Goal: Task Accomplishment & Management: Use online tool/utility

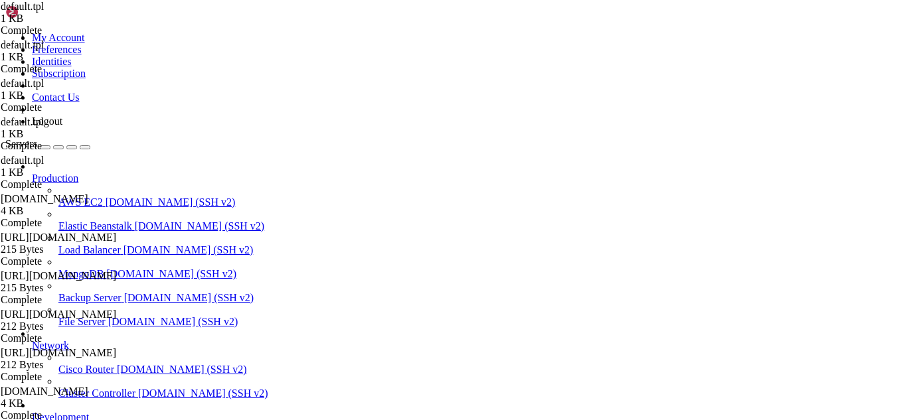
scroll to position [6730, 0]
drag, startPoint x: 496, startPoint y: 42, endPoint x: 171, endPoint y: 37, distance: 324.9
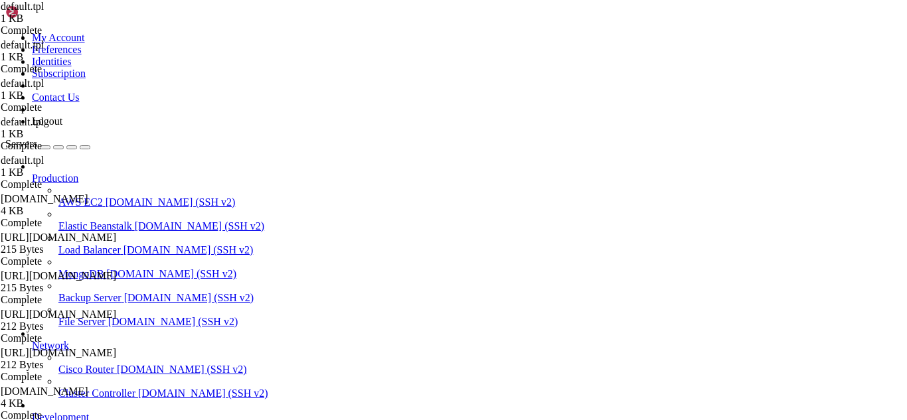
drag, startPoint x: 457, startPoint y: 391, endPoint x: 195, endPoint y: 381, distance: 261.9
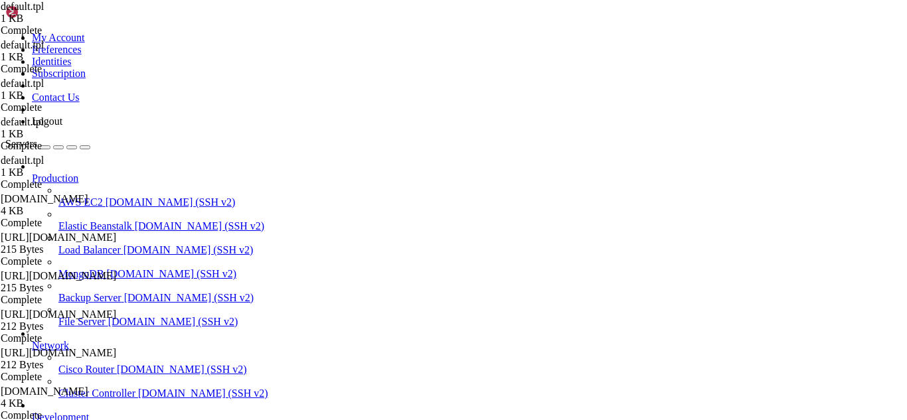
type textarea "; DKIM (CWP lo generará automáticamente) ; default._domainkey 14400 IN TXT "SE …"
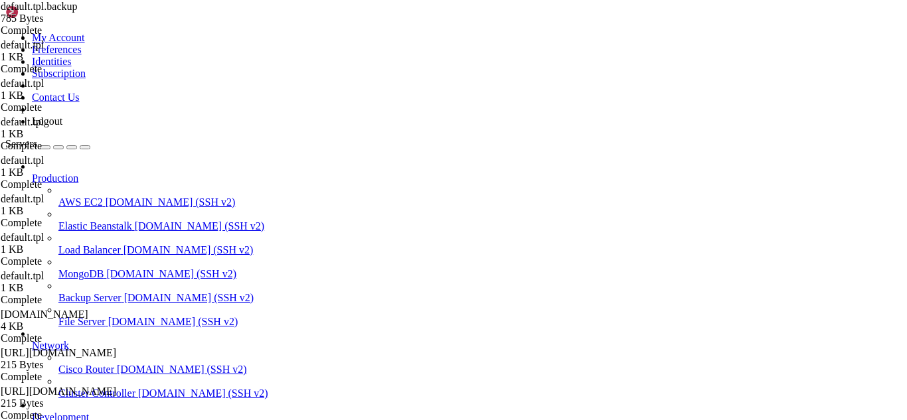
drag, startPoint x: 413, startPoint y: 101, endPoint x: 278, endPoint y: 104, distance: 134.9
drag, startPoint x: 371, startPoint y: 130, endPoint x: 199, endPoint y: 83, distance: 178.2
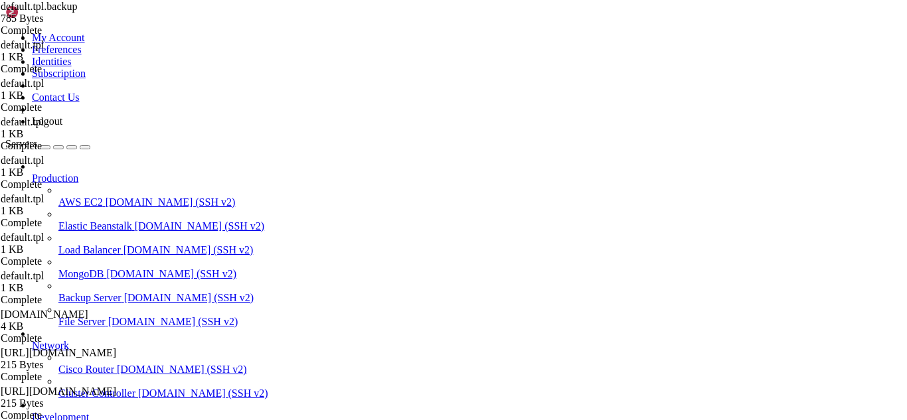
drag, startPoint x: 410, startPoint y: 98, endPoint x: 231, endPoint y: 99, distance: 178.7
type textarea "2018071600 ; serial, todays date+todays"
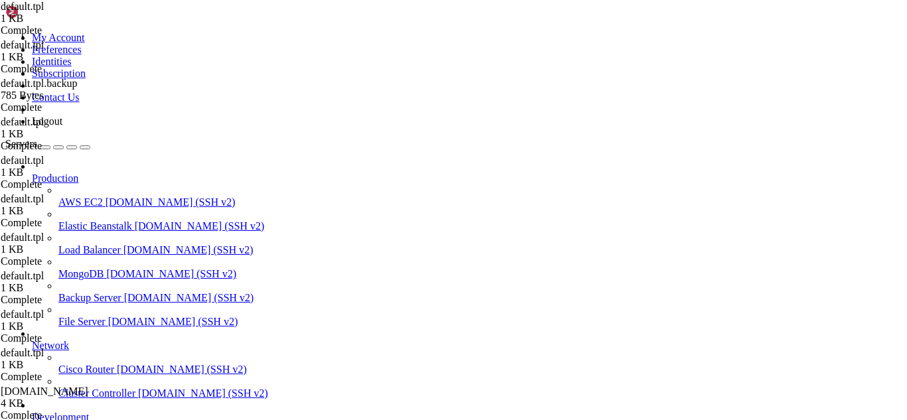
scroll to position [10, 0]
drag, startPoint x: 460, startPoint y: 391, endPoint x: 196, endPoint y: 385, distance: 263.8
type textarea "; DKIM (CWP lo generará automáticamente) ; default._domainkey 14400 IN TXT "CWP…"
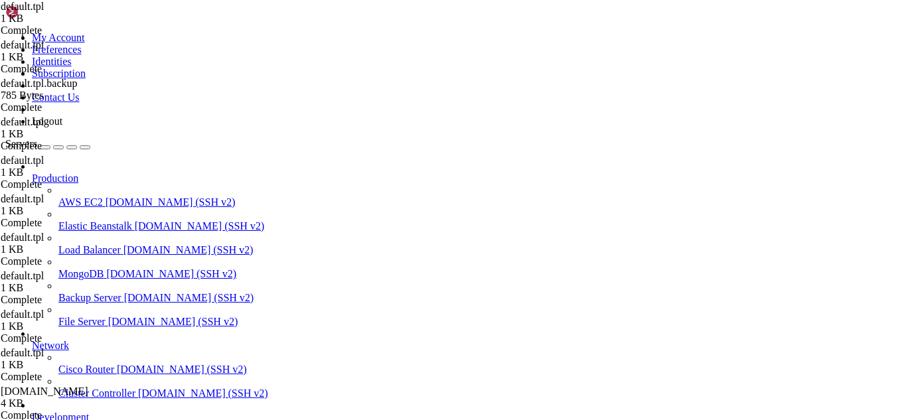
drag, startPoint x: 177, startPoint y: 1135, endPoint x: 151, endPoint y: 1137, distance: 25.3
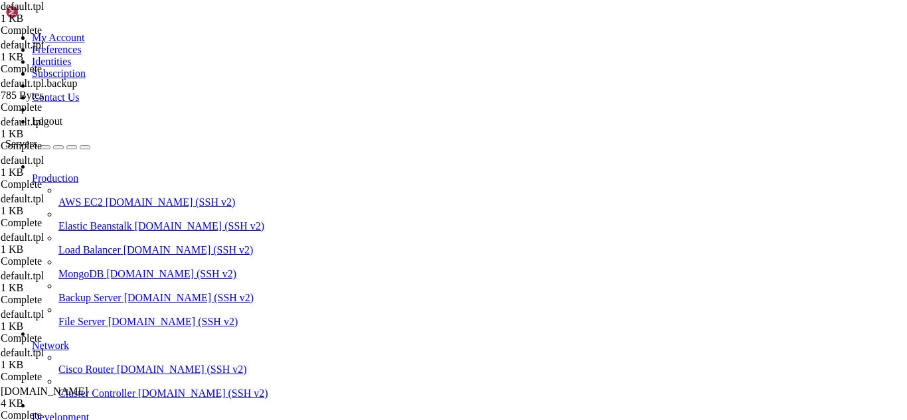
drag, startPoint x: 296, startPoint y: 1143, endPoint x: 254, endPoint y: 1132, distance: 42.7
drag, startPoint x: 560, startPoint y: 1118, endPoint x: 10, endPoint y: 982, distance: 566.5
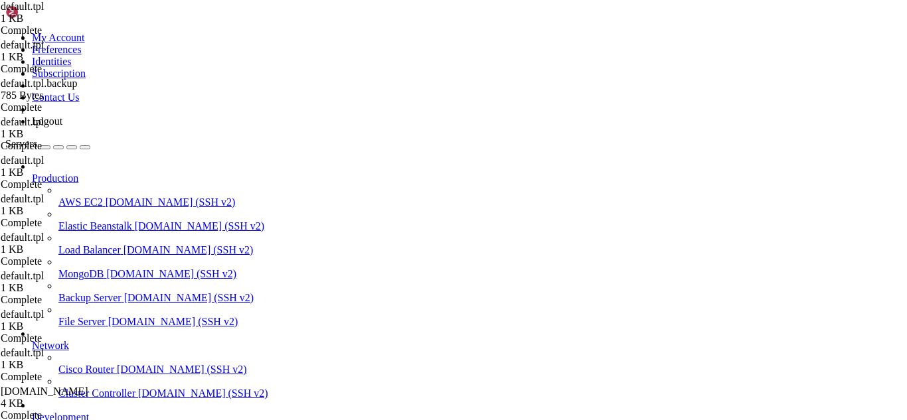
drag, startPoint x: 268, startPoint y: 1147, endPoint x: 239, endPoint y: 1137, distance: 30.5
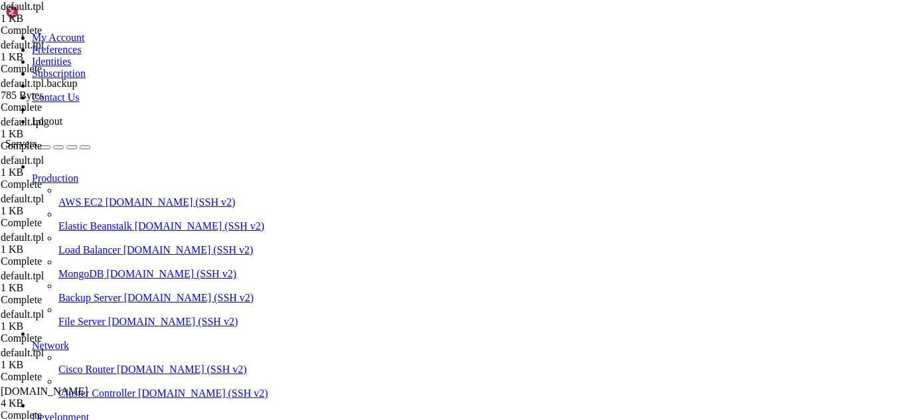
scroll to position [7069, 0]
drag, startPoint x: 318, startPoint y: 1143, endPoint x: 286, endPoint y: 1137, distance: 31.8
drag, startPoint x: 296, startPoint y: 1143, endPoint x: 267, endPoint y: 1142, distance: 29.3
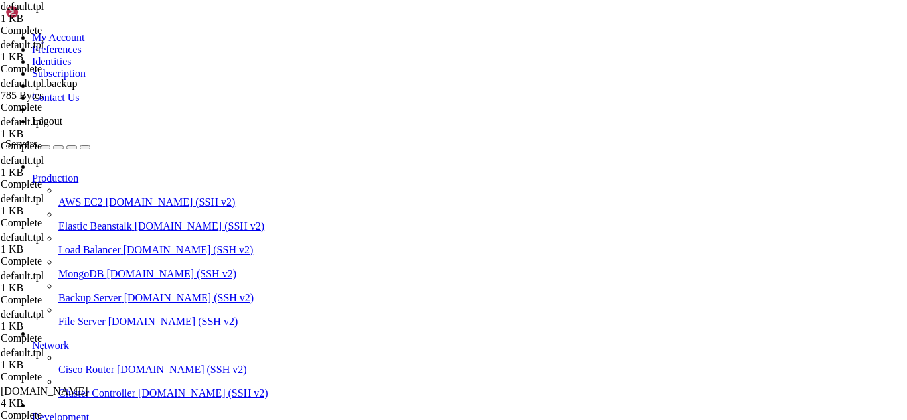
scroll to position [7148, 0]
drag, startPoint x: 213, startPoint y: 1127, endPoint x: 12, endPoint y: 1062, distance: 211.3
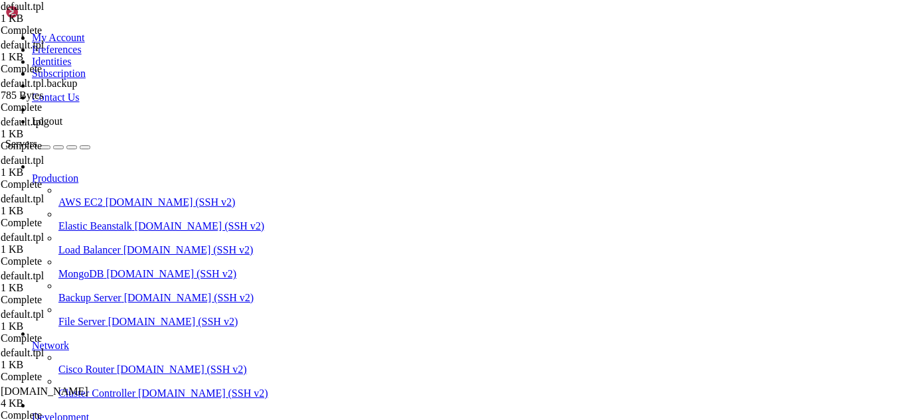
drag, startPoint x: 355, startPoint y: 1124, endPoint x: 300, endPoint y: 1134, distance: 56.0
drag, startPoint x: 304, startPoint y: 1120, endPoint x: 276, endPoint y: 1123, distance: 28.7
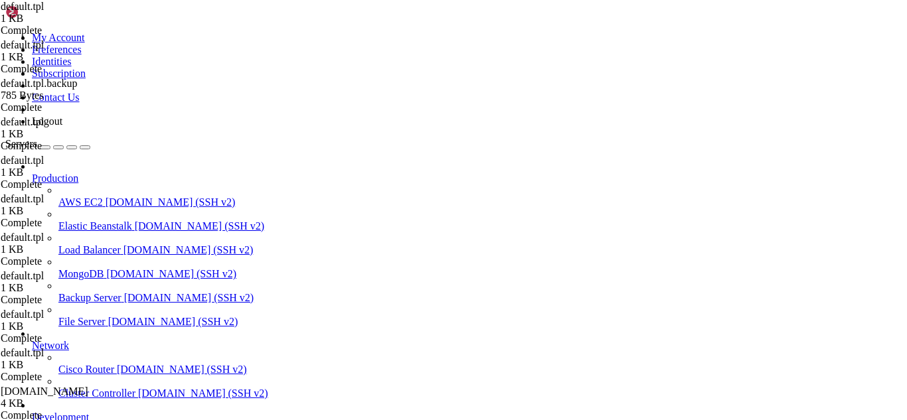
scroll to position [7419, 0]
drag, startPoint x: 721, startPoint y: 1131, endPoint x: 11, endPoint y: 916, distance: 742.5
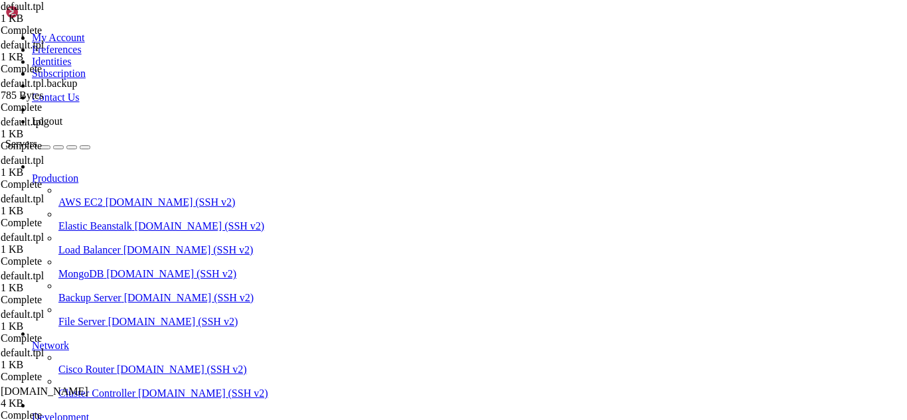
drag, startPoint x: 316, startPoint y: 1124, endPoint x: 279, endPoint y: 1137, distance: 38.7
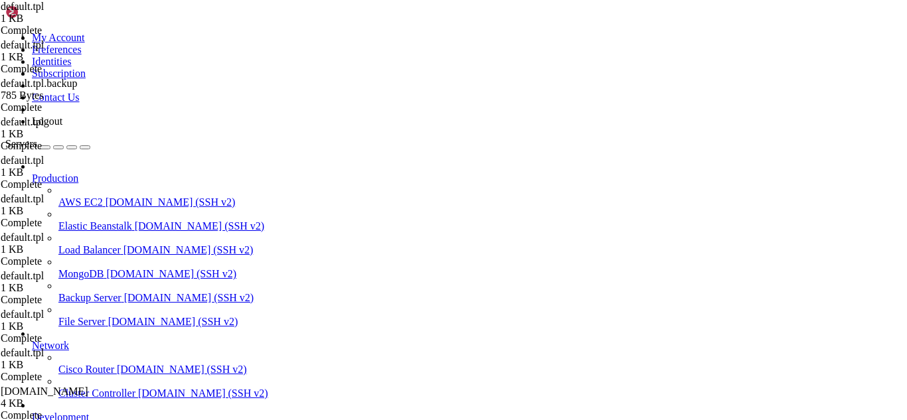
drag, startPoint x: 306, startPoint y: 1135, endPoint x: 252, endPoint y: 1139, distance: 53.2
drag, startPoint x: 318, startPoint y: 1131, endPoint x: 302, endPoint y: 1137, distance: 17.0
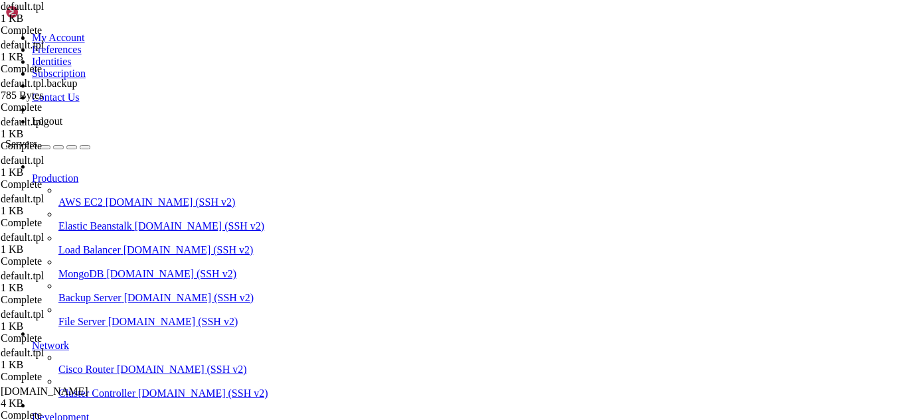
drag, startPoint x: 602, startPoint y: 1232, endPoint x: 221, endPoint y: 1137, distance: 392.3
drag, startPoint x: 221, startPoint y: 1137, endPoint x: 395, endPoint y: 1144, distance: 174.2
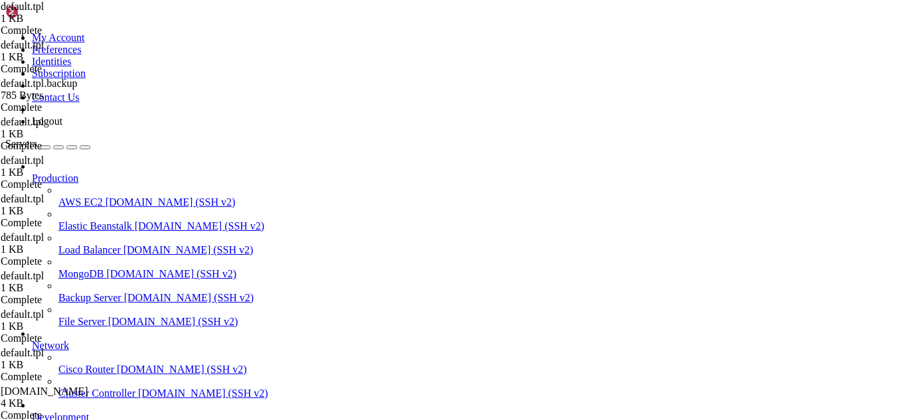
drag, startPoint x: 395, startPoint y: 1144, endPoint x: 373, endPoint y: 1143, distance: 22.0
drag, startPoint x: 316, startPoint y: 1131, endPoint x: 11, endPoint y: 1113, distance: 306.1
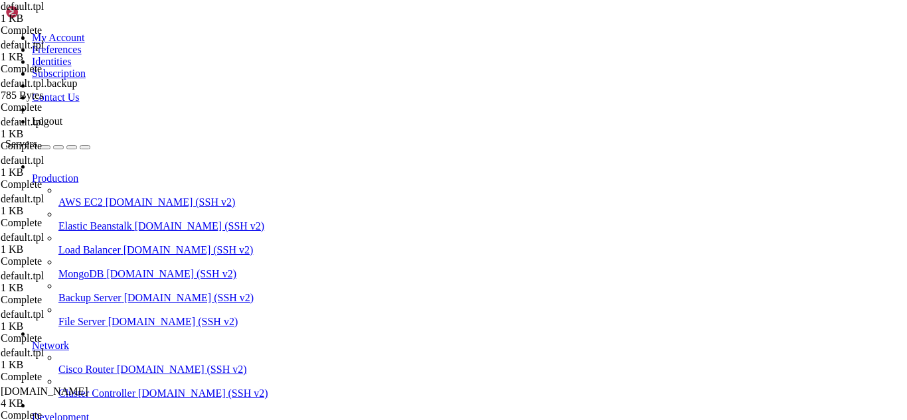
scroll to position [7758, 0]
drag, startPoint x: 289, startPoint y: 1142, endPoint x: 262, endPoint y: 1114, distance: 38.5
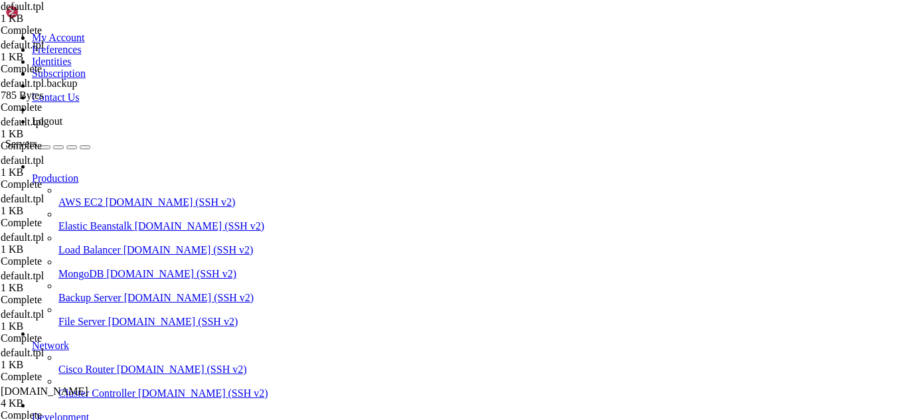
drag, startPoint x: 70, startPoint y: 1114, endPoint x: 11, endPoint y: 1004, distance: 125.4
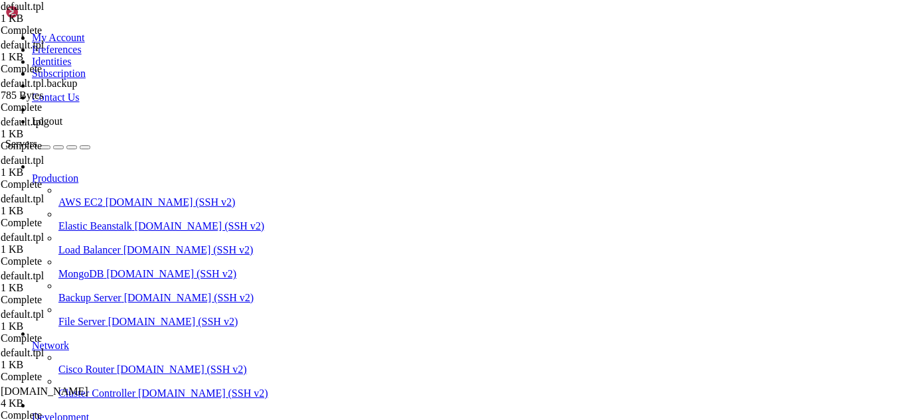
scroll to position [7916, 0]
drag, startPoint x: 251, startPoint y: 1137, endPoint x: 220, endPoint y: 1131, distance: 31.8
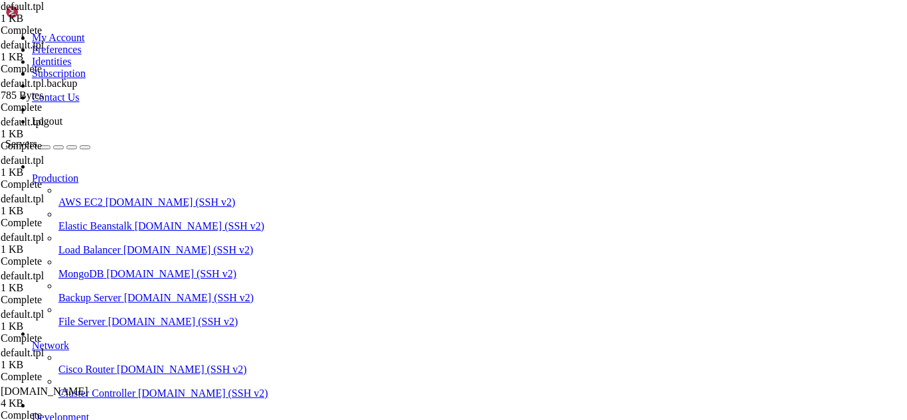
scroll to position [8345, 0]
drag, startPoint x: 343, startPoint y: 1137, endPoint x: 303, endPoint y: 1134, distance: 39.9
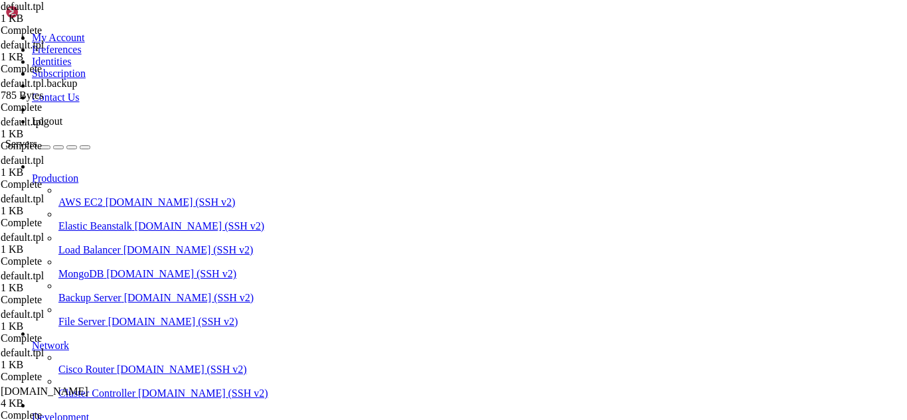
drag, startPoint x: 175, startPoint y: 1137, endPoint x: 11, endPoint y: 1120, distance: 165.6
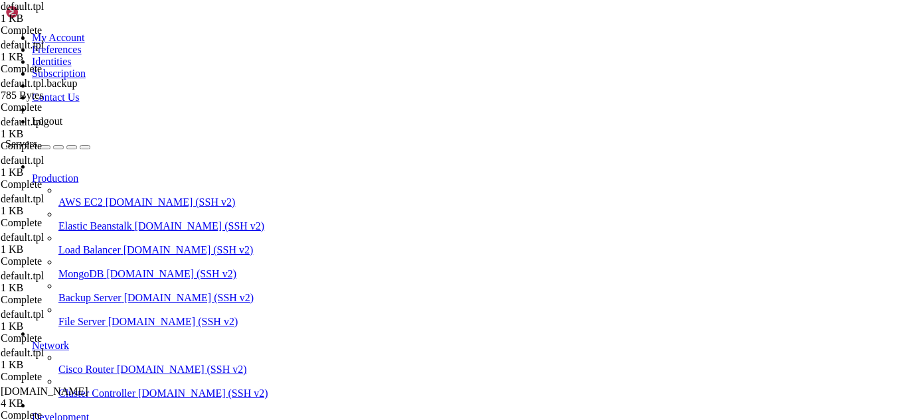
drag, startPoint x: 335, startPoint y: 1143, endPoint x: 293, endPoint y: 1135, distance: 42.6
drag, startPoint x: 351, startPoint y: 1119, endPoint x: 11, endPoint y: 1082, distance: 341.4
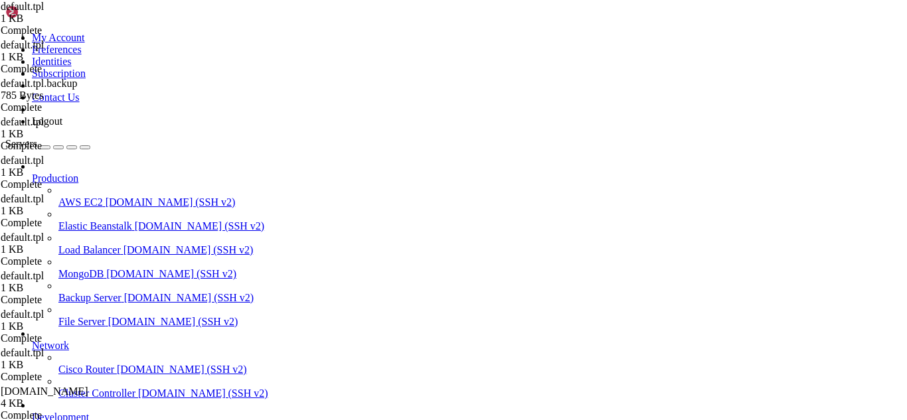
drag, startPoint x: 334, startPoint y: 1138, endPoint x: 284, endPoint y: 1121, distance: 53.4
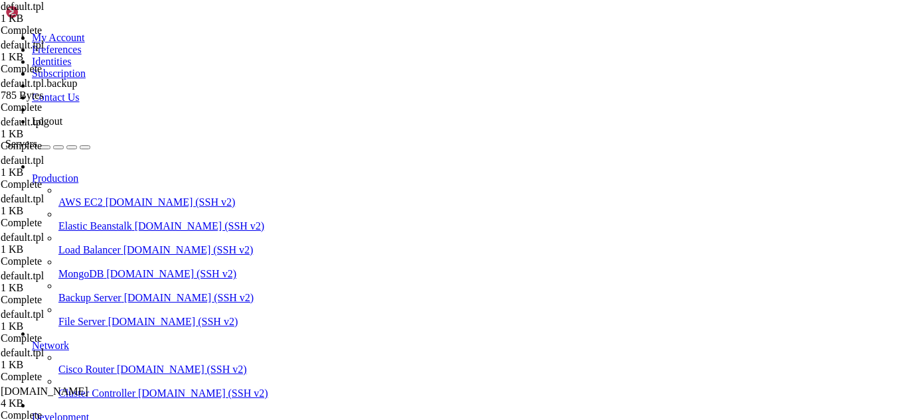
drag, startPoint x: 635, startPoint y: 1112, endPoint x: 9, endPoint y: 978, distance: 640.0
drag, startPoint x: 166, startPoint y: 1129, endPoint x: 13, endPoint y: 979, distance: 214.2
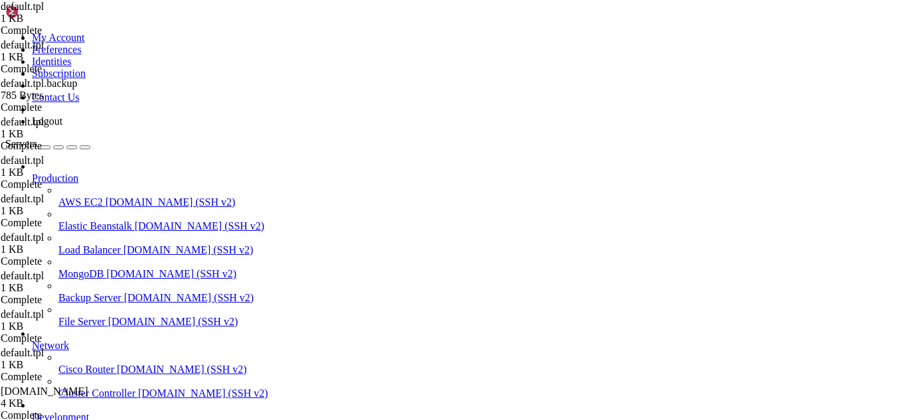
scroll to position [8594, 0]
drag, startPoint x: 321, startPoint y: 1136, endPoint x: 284, endPoint y: 1136, distance: 36.5
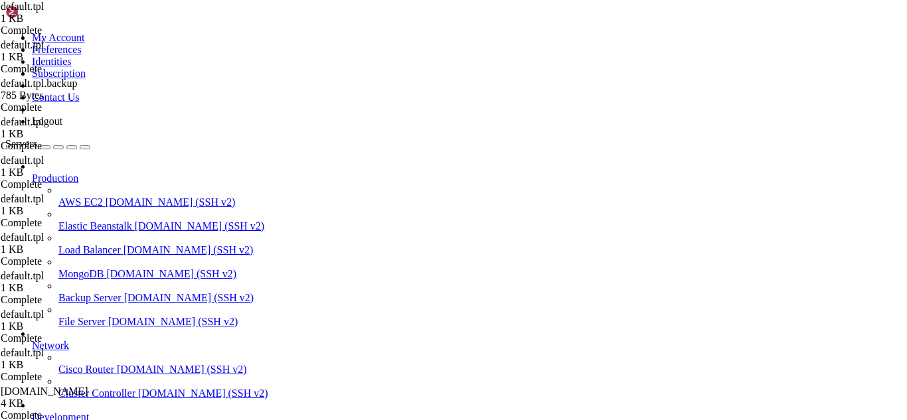
scroll to position [8639, 0]
drag, startPoint x: 379, startPoint y: 1142, endPoint x: 325, endPoint y: 1135, distance: 54.2
drag, startPoint x: 323, startPoint y: 1134, endPoint x: 290, endPoint y: 1133, distance: 33.2
